Goal: Navigation & Orientation: Find specific page/section

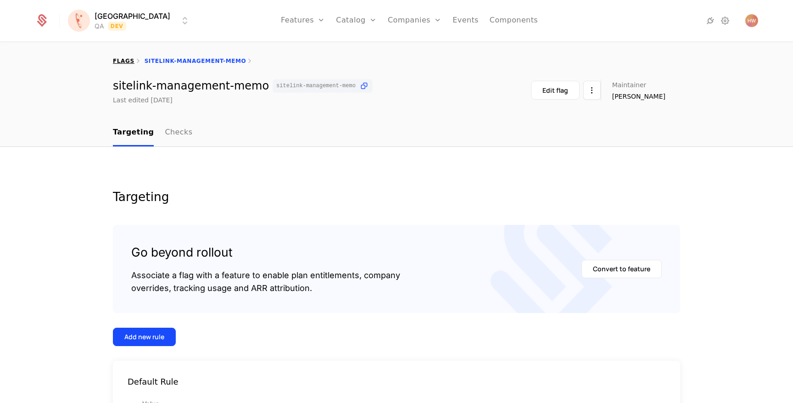
click at [119, 59] on link "flags" at bounding box center [124, 61] width 22 height 6
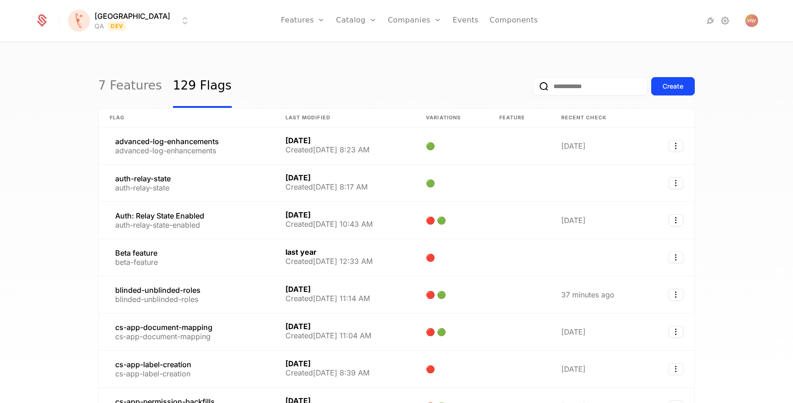
click at [594, 80] on input "email" at bounding box center [590, 86] width 115 height 18
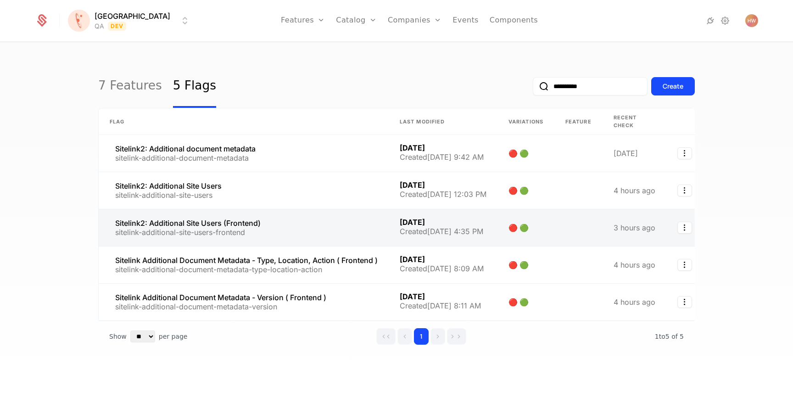
type input "**********"
click at [286, 225] on link at bounding box center [244, 227] width 290 height 37
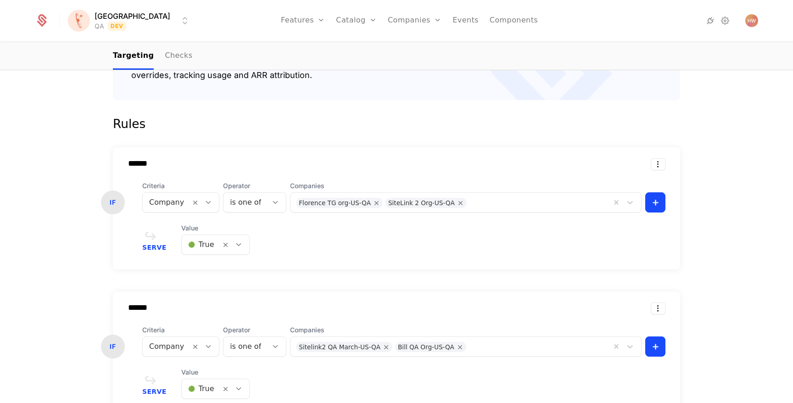
scroll to position [32, 0]
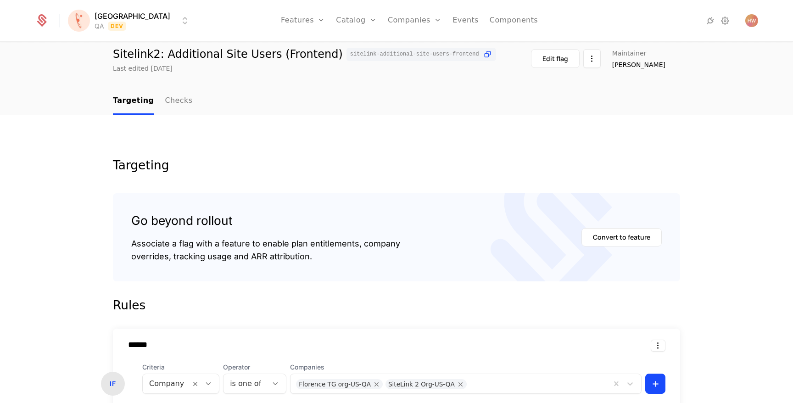
click at [98, 21] on html "[PERSON_NAME] QA Dev Features Features Flags Catalog Plans Add Ons Credits Conf…" at bounding box center [396, 201] width 793 height 403
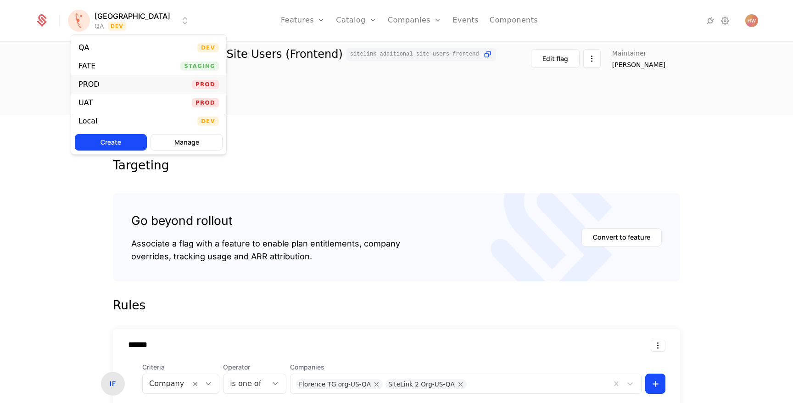
click at [119, 78] on div "PROD Prod" at bounding box center [148, 84] width 155 height 18
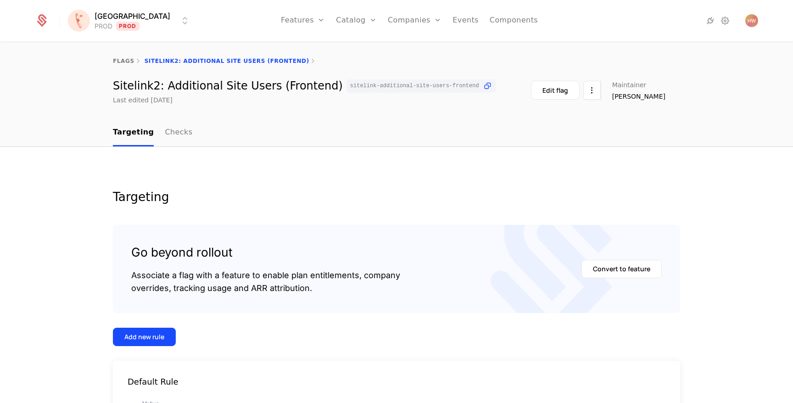
click at [133, 25] on html "[PERSON_NAME] PROD Prod Features Features Flags Catalog Plans Add Ons Credits C…" at bounding box center [396, 201] width 793 height 403
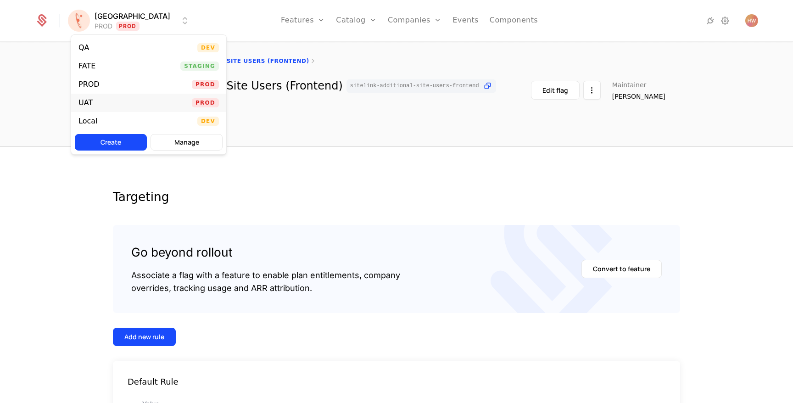
click at [111, 100] on div "UAT Prod" at bounding box center [148, 103] width 155 height 18
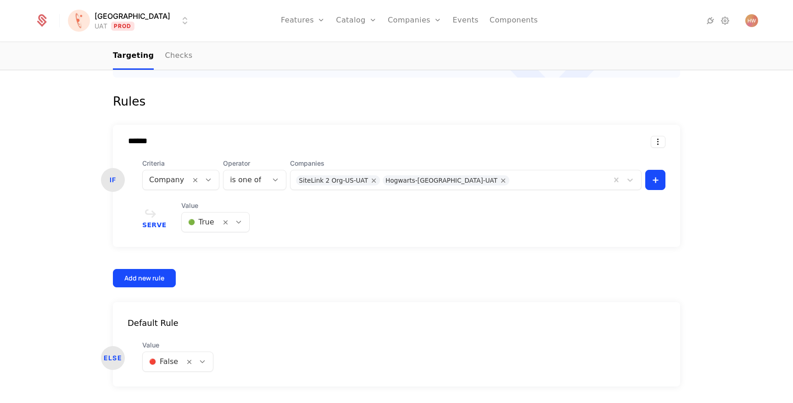
scroll to position [77, 0]
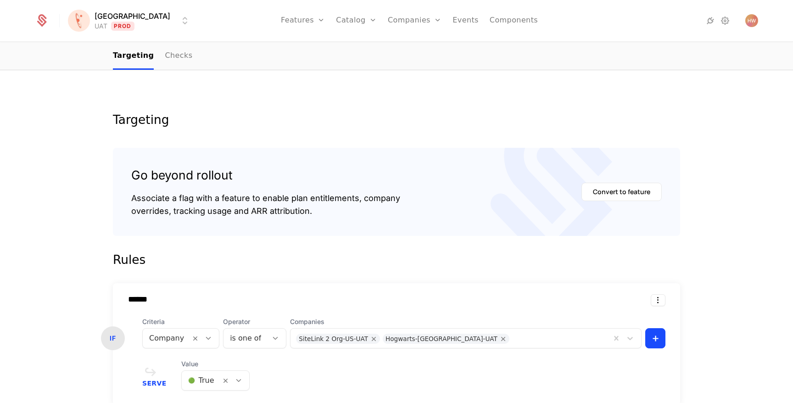
click at [128, 22] on html "[PERSON_NAME] Prod Features Features Flags Catalog Plans Add Ons Credits Config…" at bounding box center [396, 201] width 793 height 403
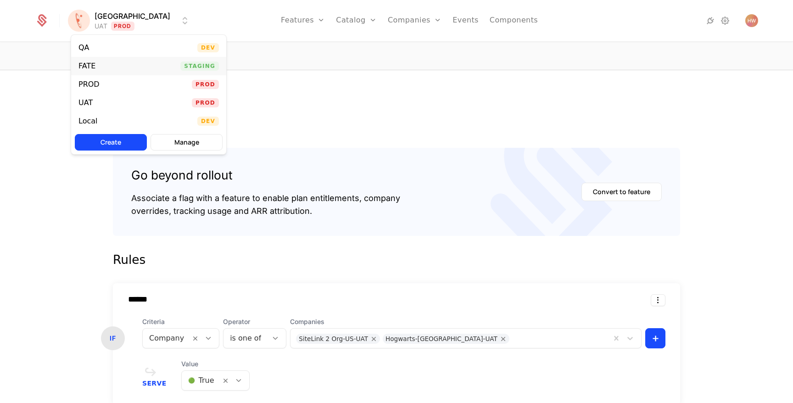
click at [112, 67] on div "FATE Staging" at bounding box center [148, 66] width 155 height 18
